Goal: Information Seeking & Learning: Learn about a topic

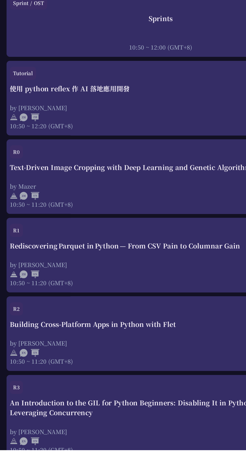
scroll to position [215, 0]
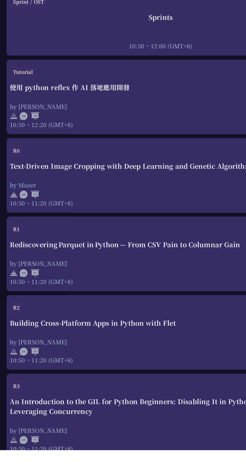
click at [49, 436] on div "An Introduction to the GIL for Python Beginners: Disabling It in Python 3.13 an…" at bounding box center [123, 432] width 231 height 15
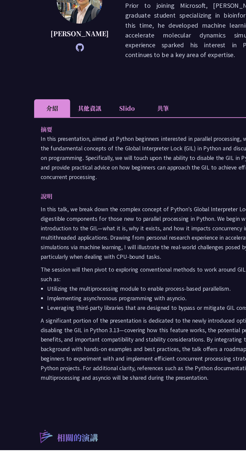
scroll to position [15, 0]
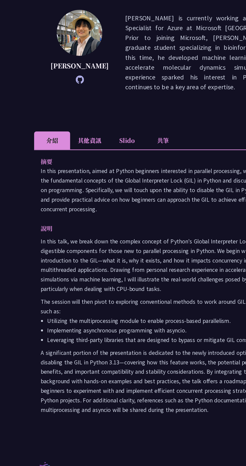
click at [101, 183] on li "Slido" at bounding box center [97, 190] width 28 height 14
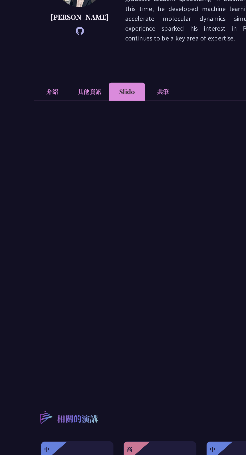
scroll to position [0, 0]
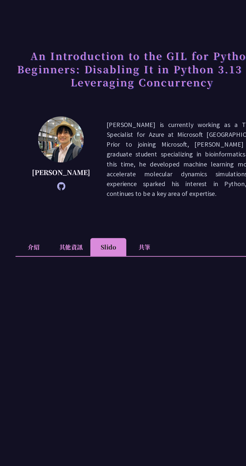
scroll to position [215, 0]
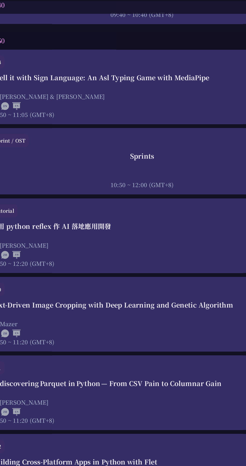
click at [103, 197] on div "使用 python reflex 作 AI 落地應用開發 by [PERSON_NAME] 10:50 ~ 12:20 (GMT+8)" at bounding box center [123, 202] width 231 height 35
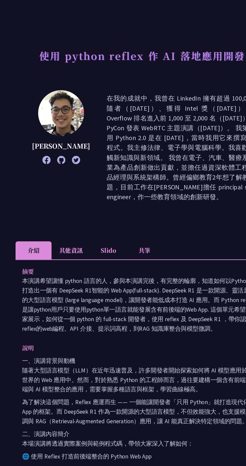
click at [96, 200] on li "Slido" at bounding box center [97, 207] width 28 height 14
